Goal: Task Accomplishment & Management: Manage account settings

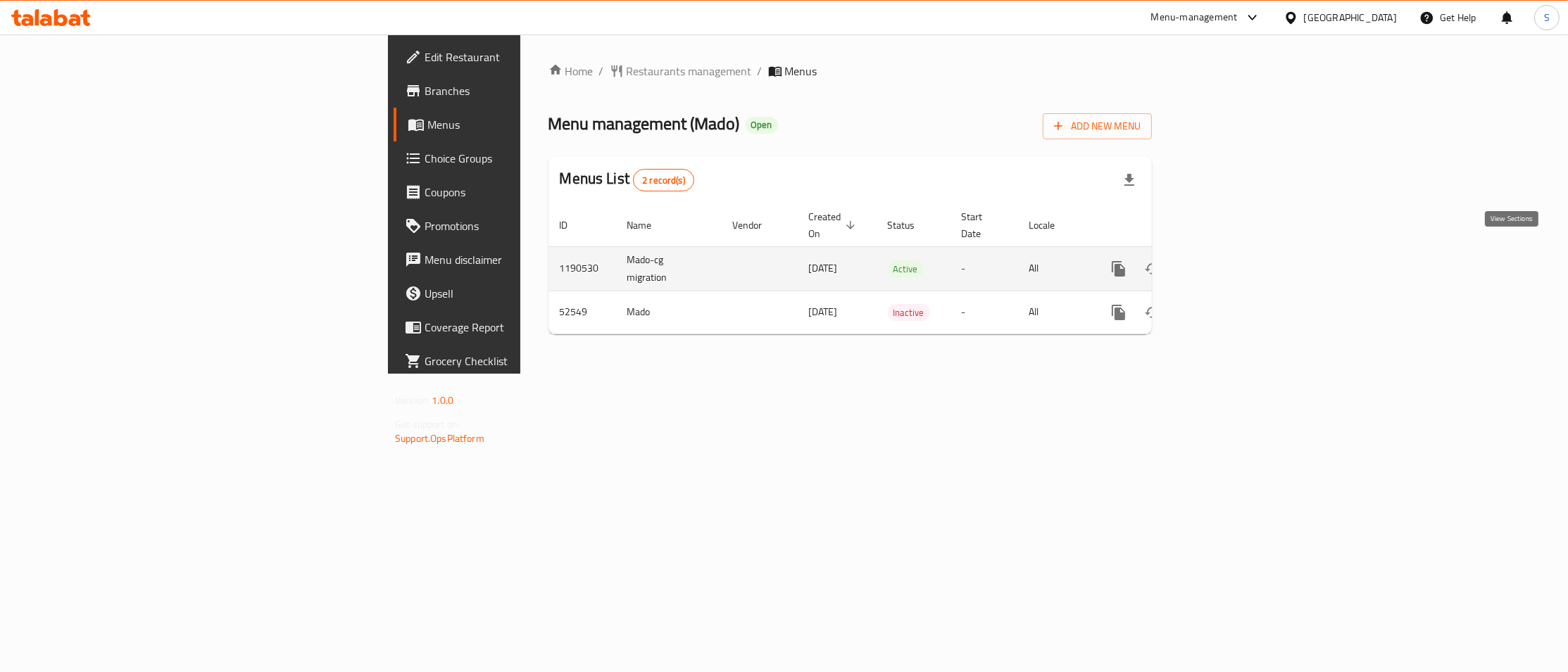
click at [1237, 255] on link "enhanced table" at bounding box center [1220, 269] width 34 height 34
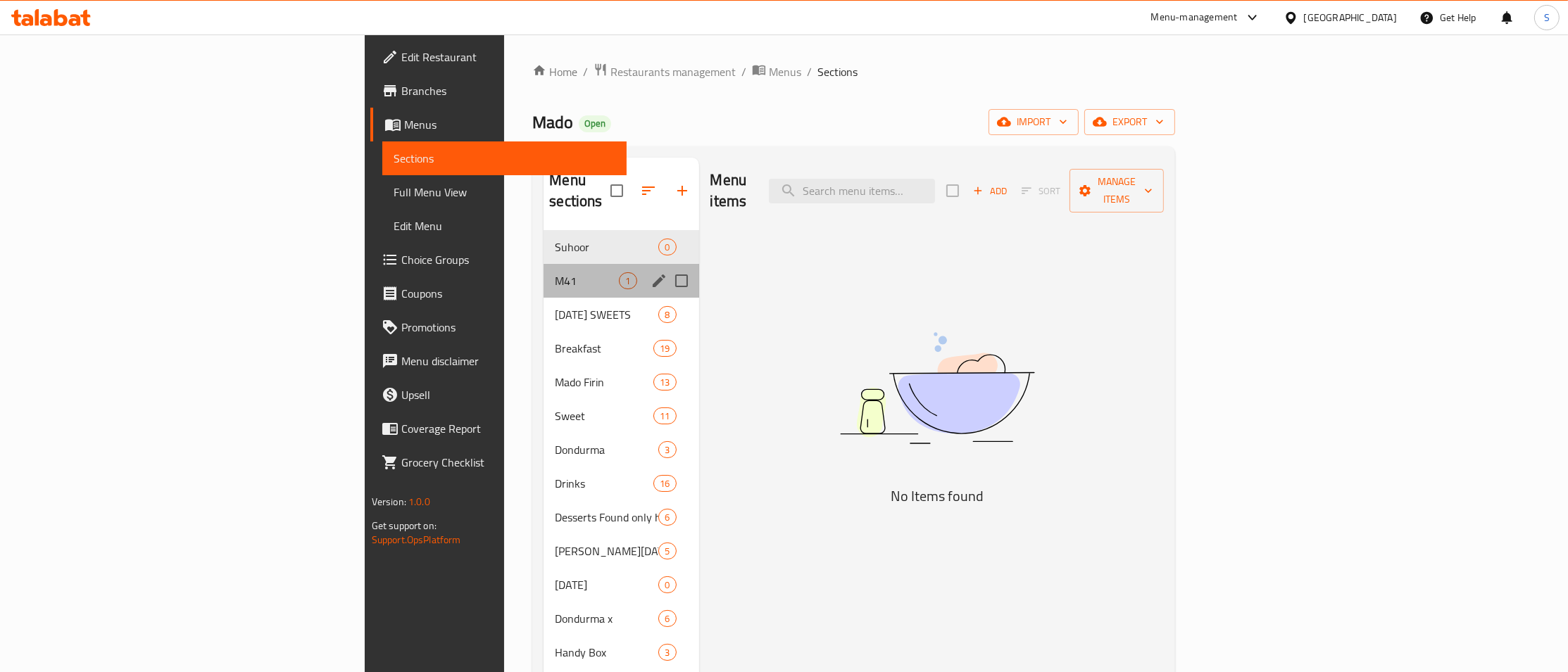
click at [544, 264] on div "M41 1" at bounding box center [621, 281] width 155 height 34
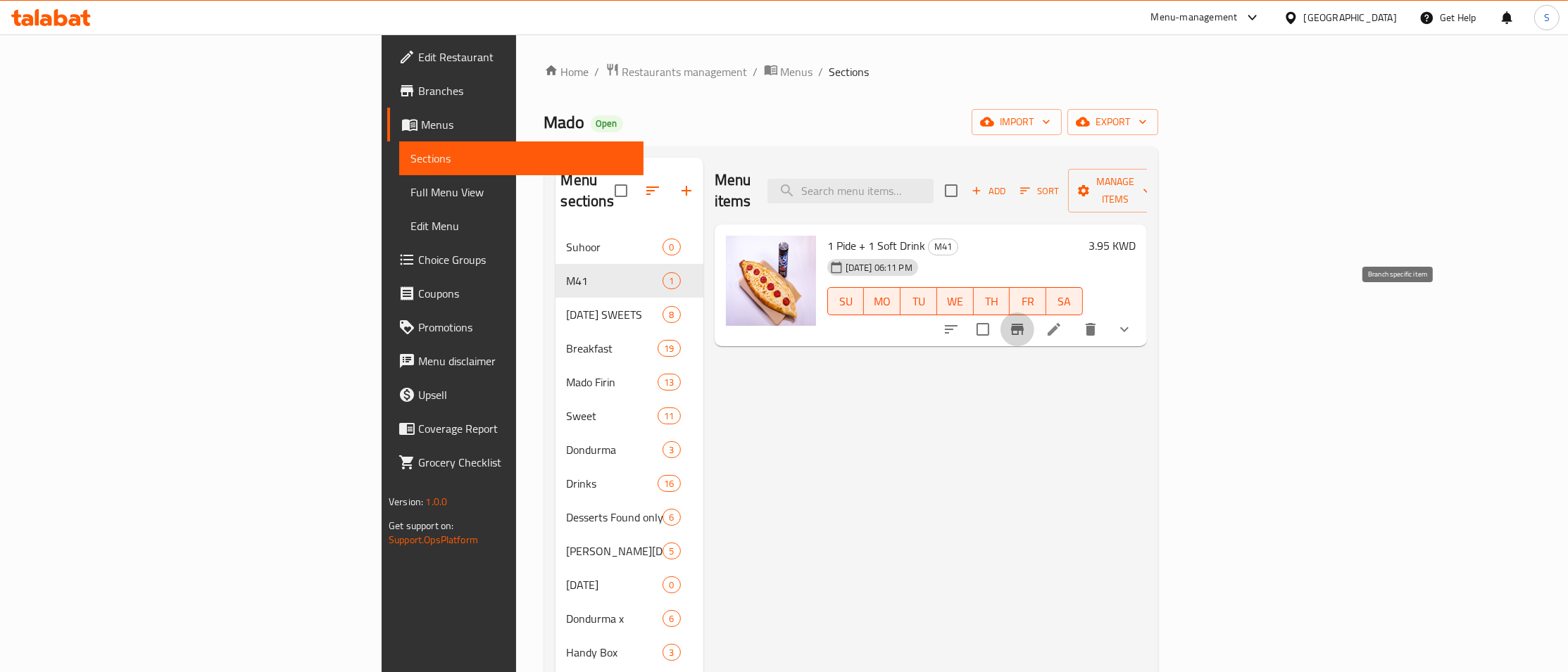
click at [1026, 321] on icon "Branch-specific-item" at bounding box center [1017, 329] width 17 height 17
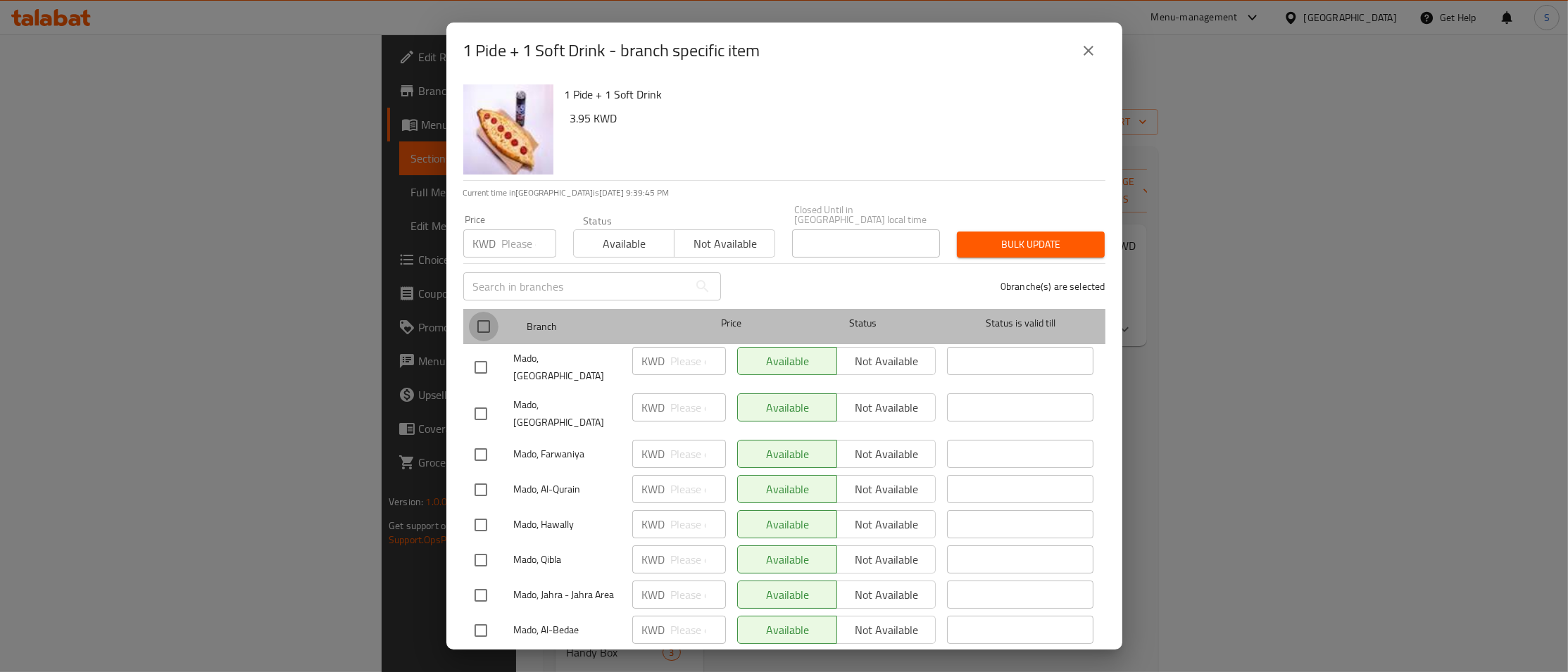
click at [483, 312] on input "checkbox" at bounding box center [483, 327] width 30 height 30
checkbox input "true"
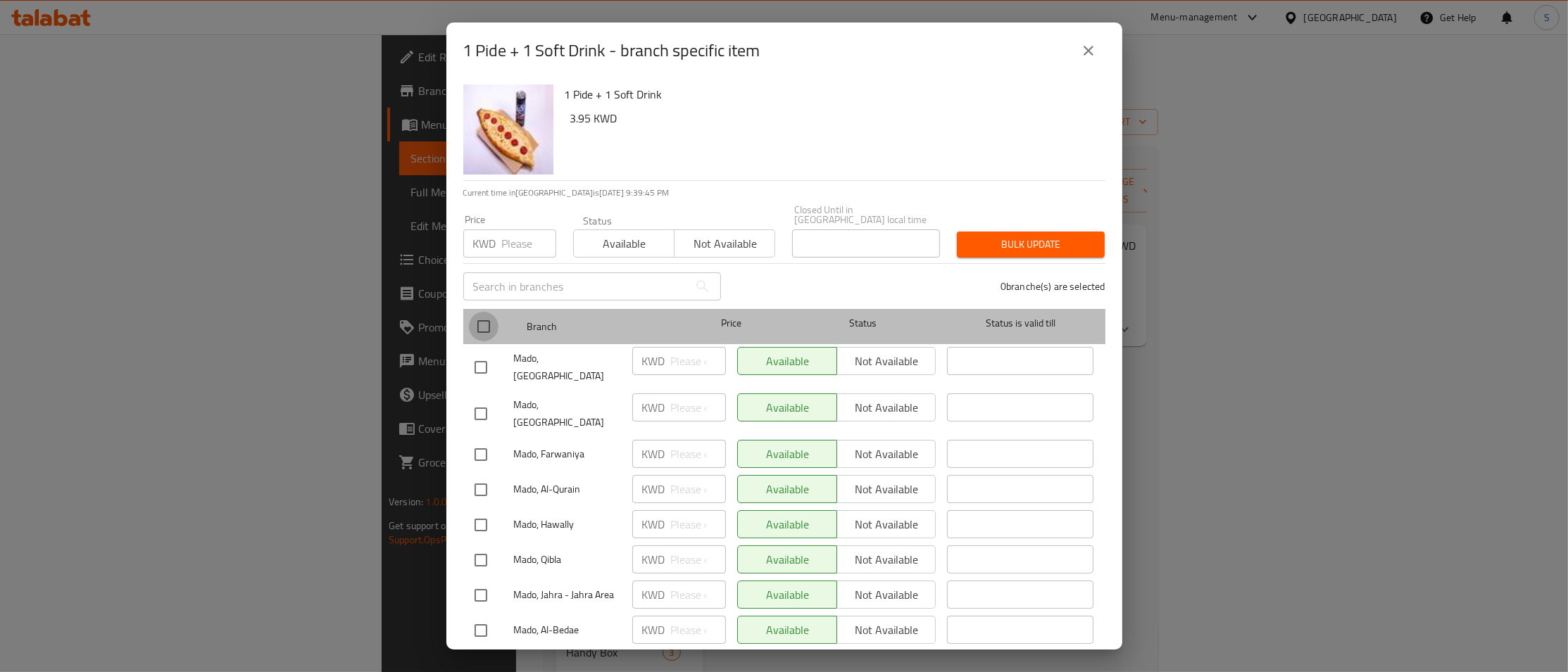
checkbox input "true"
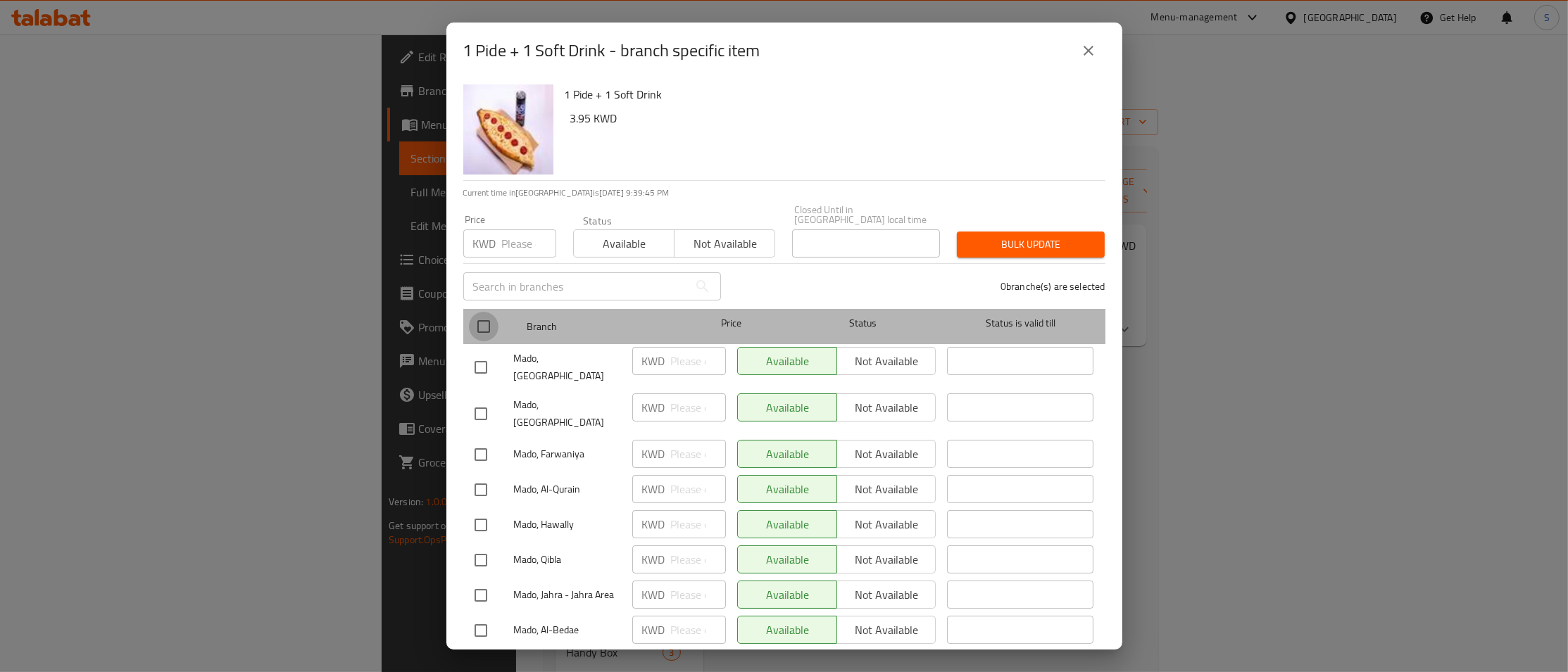
click at [711, 234] on span "Not available" at bounding box center [725, 244] width 90 height 20
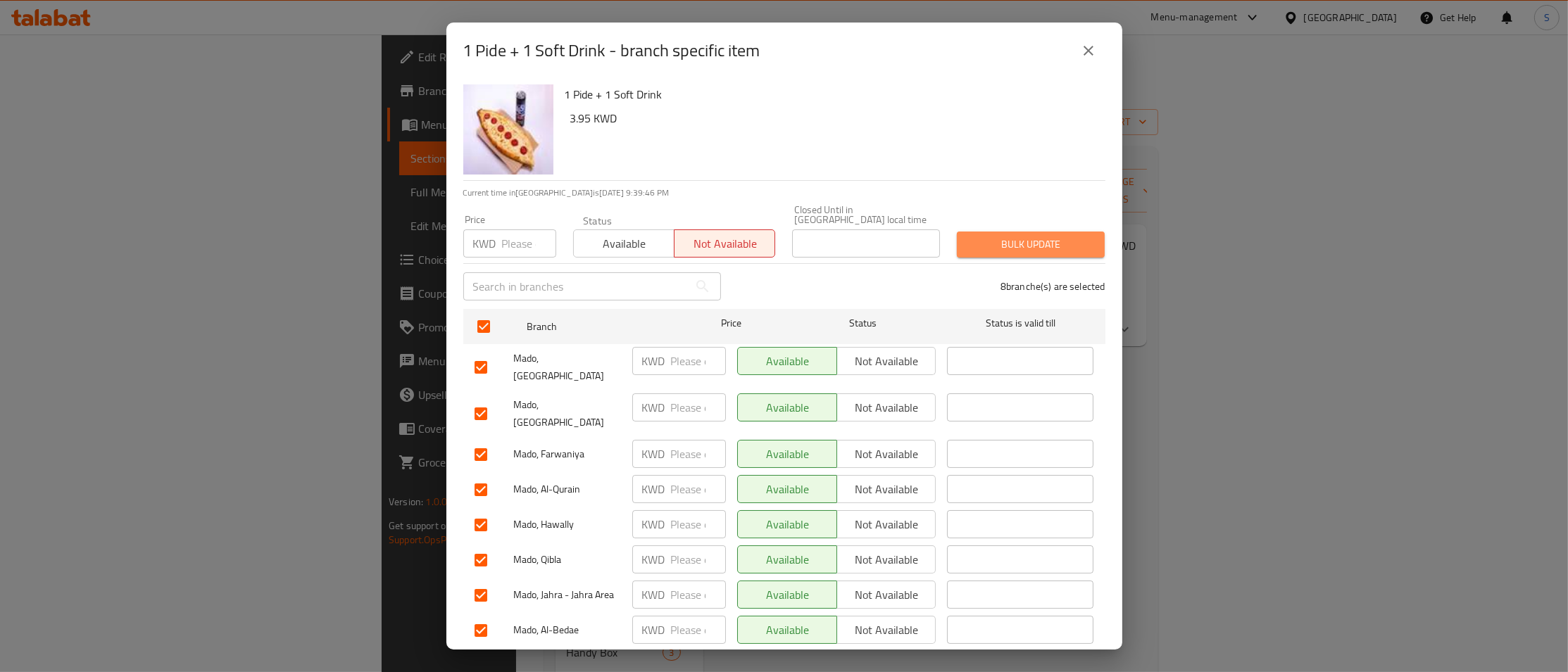
click at [1037, 241] on span "Bulk update" at bounding box center [1031, 245] width 125 height 17
